Goal: Transaction & Acquisition: Purchase product/service

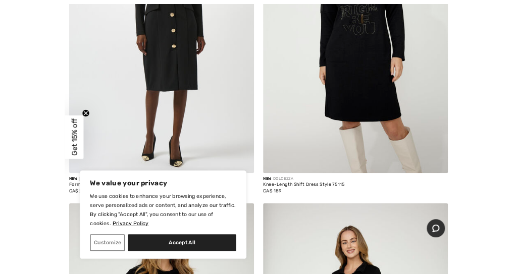
scroll to position [4136, 0]
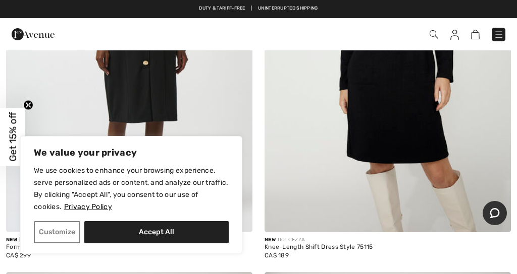
click at [69, 232] on button "Customize" at bounding box center [57, 232] width 46 height 22
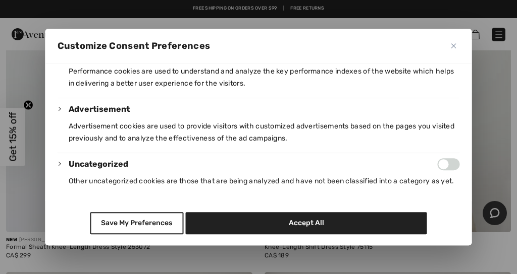
scroll to position [268, 0]
click at [148, 224] on button "Save My Preferences" at bounding box center [136, 223] width 93 height 22
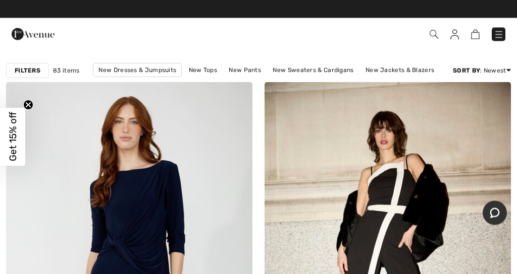
scroll to position [0, 0]
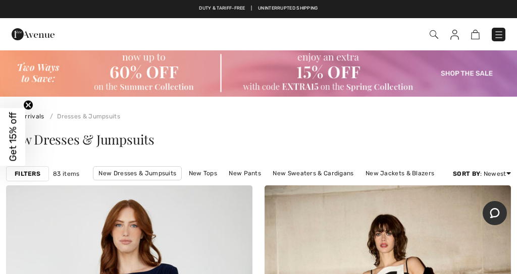
click at [470, 206] on link "Price: Low to High" at bounding box center [470, 201] width 65 height 15
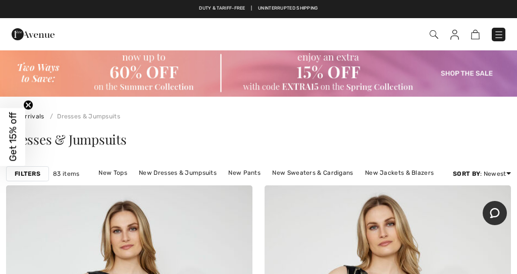
click at [40, 31] on img at bounding box center [33, 34] width 43 height 20
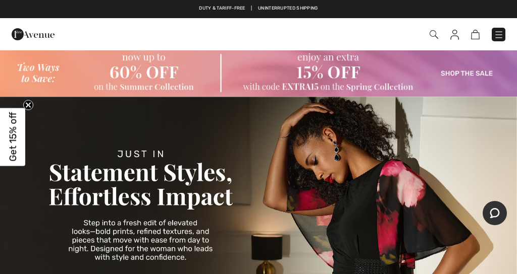
click at [130, 68] on img at bounding box center [258, 72] width 517 height 47
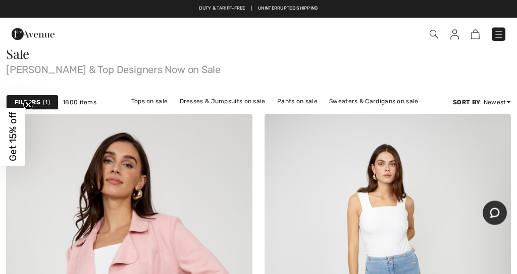
scroll to position [76, 0]
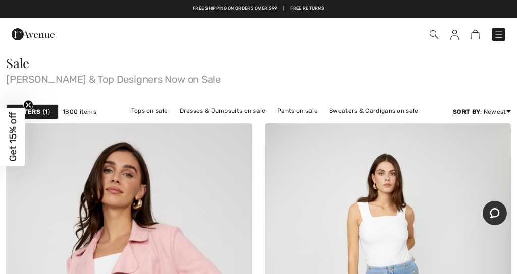
click at [496, 174] on link "Discount: Low to High" at bounding box center [470, 169] width 66 height 15
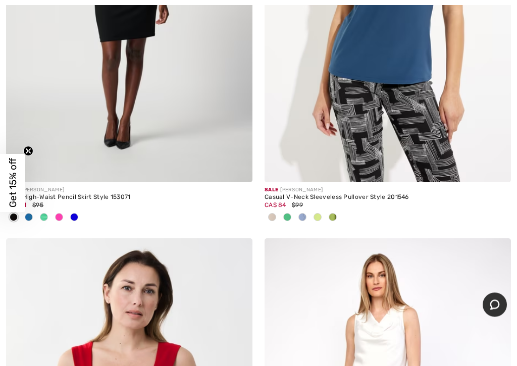
scroll to position [788, 0]
